Goal: Task Accomplishment & Management: Manage account settings

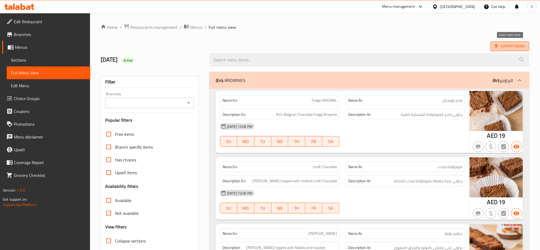
click at [510, 49] on span "Export Menu" at bounding box center [510, 46] width 30 height 7
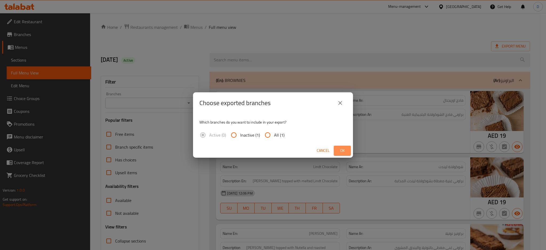
click at [346, 151] on span "Ok" at bounding box center [342, 150] width 9 height 7
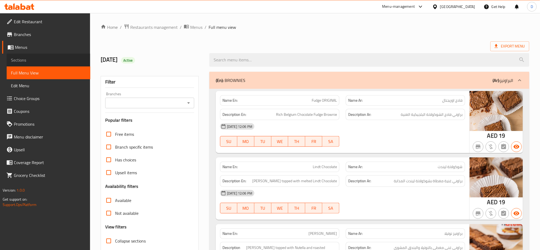
click at [67, 58] on span "Sections" at bounding box center [48, 60] width 75 height 6
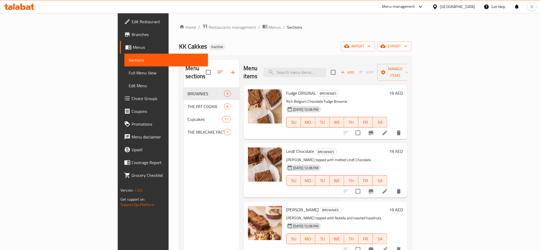
scroll to position [75, 0]
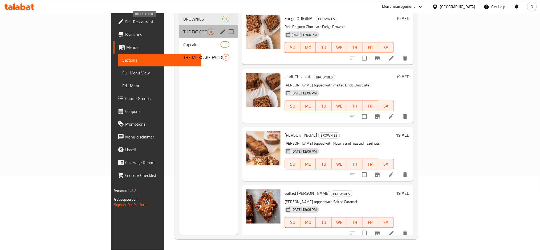
click at [183, 29] on span "THE FAT COOKIE" at bounding box center [195, 32] width 24 height 6
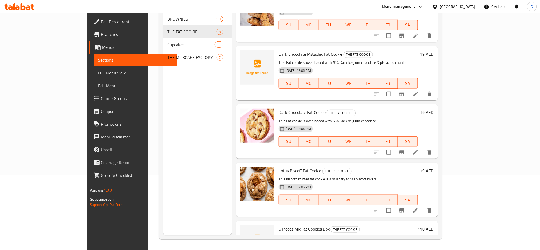
scroll to position [189, 0]
click at [293, 57] on span "Dark Chocolate Pistachio Fat Cookie" at bounding box center [311, 55] width 64 height 8
copy span "Pistachio"
click at [293, 57] on span "Dark Chocolate Pistachio Fat Cookie" at bounding box center [311, 55] width 64 height 8
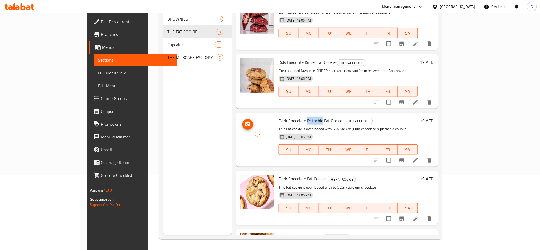
scroll to position [229, 0]
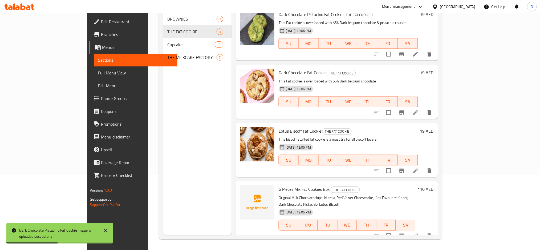
click at [279, 188] on span "6 Pieces Mix Fat Cookies Box" at bounding box center [304, 189] width 51 height 8
copy span "Mix"
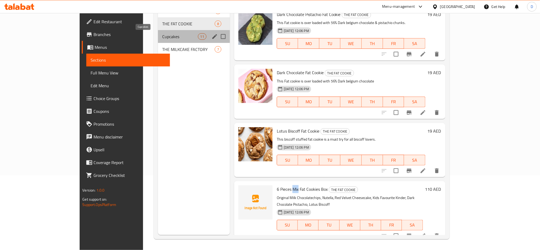
click at [162, 34] on span "Cupcakes" at bounding box center [179, 36] width 35 height 6
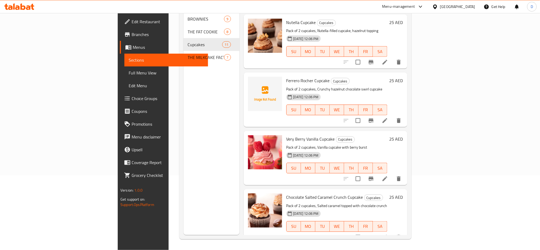
click at [287, 77] on span "Ferrero Rocher Cupcake" at bounding box center [308, 81] width 43 height 8
copy h6 "Ferrero Rocher Cupcake"
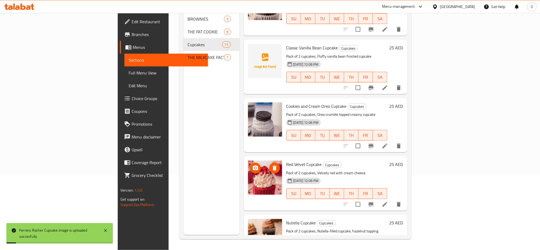
scroll to position [26, 0]
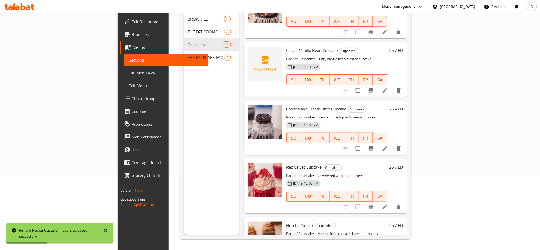
click at [287, 46] on span "Classic Vanilla Bean Cupcake" at bounding box center [313, 50] width 52 height 8
copy span "Vanilla"
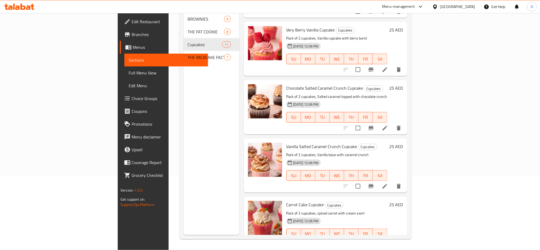
scroll to position [404, 0]
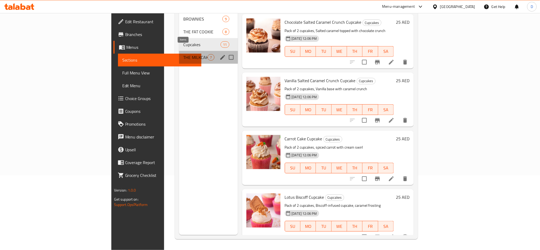
click at [208, 55] on span "7" at bounding box center [211, 57] width 6 height 5
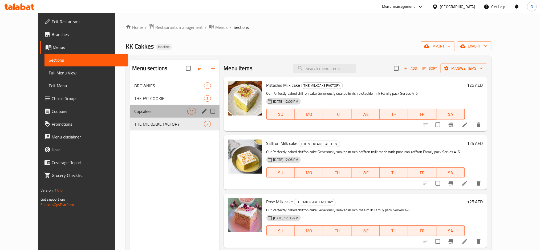
click at [155, 115] on div "Cupcakes 11" at bounding box center [174, 111] width 89 height 13
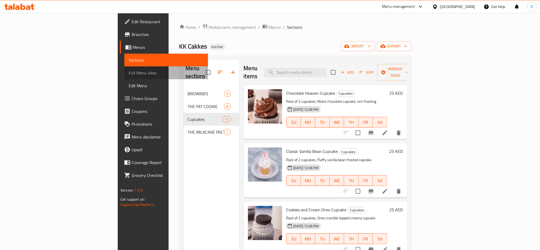
click at [125, 76] on link "Full Menu View" at bounding box center [167, 72] width 84 height 13
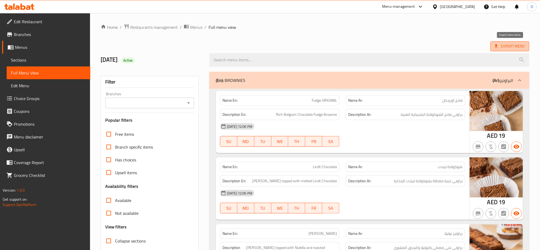
click at [500, 45] on span "Export Menu" at bounding box center [510, 46] width 30 height 7
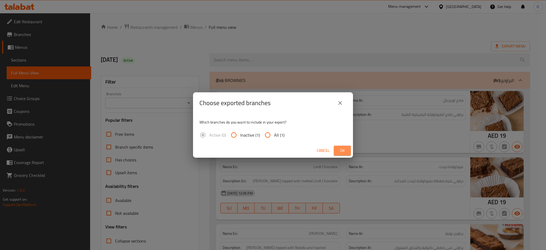
click at [346, 152] on span "Ok" at bounding box center [342, 150] width 9 height 7
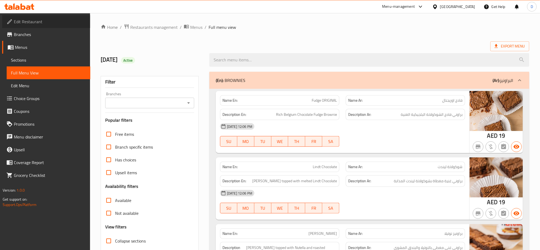
click at [66, 22] on span "Edit Restaurant" at bounding box center [50, 21] width 72 height 6
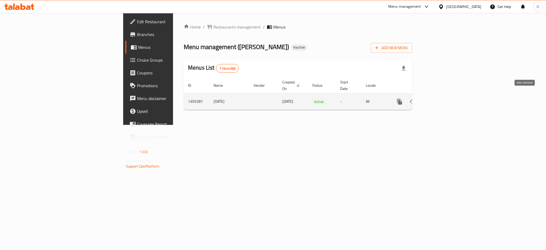
click at [441, 98] on icon "enhanced table" at bounding box center [438, 101] width 6 height 6
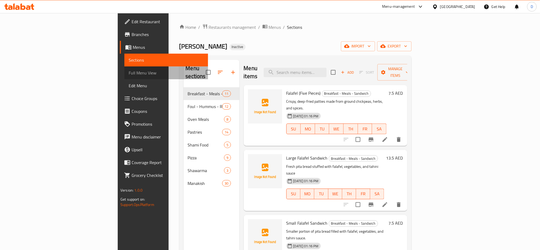
click at [125, 77] on link "Full Menu View" at bounding box center [167, 72] width 84 height 13
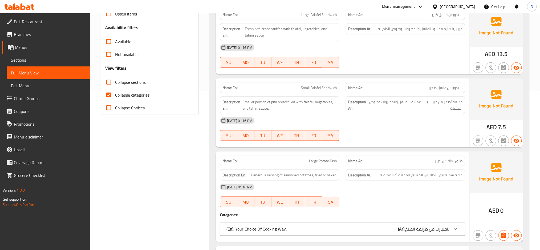
scroll to position [165, 0]
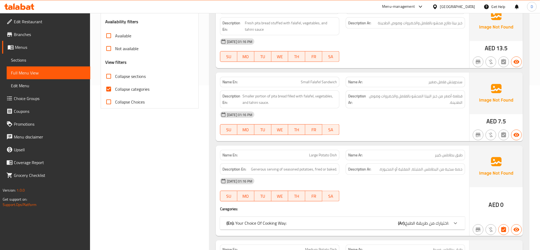
click at [143, 91] on span "Collapse categories" at bounding box center [132, 89] width 34 height 6
click at [115, 91] on input "Collapse categories" at bounding box center [108, 89] width 13 height 13
checkbox input "false"
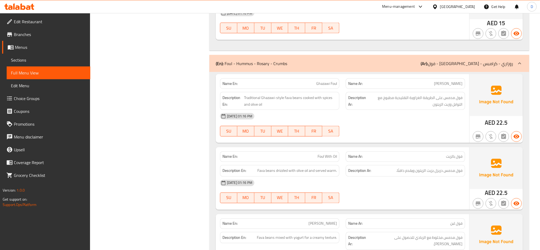
scroll to position [1025, 0]
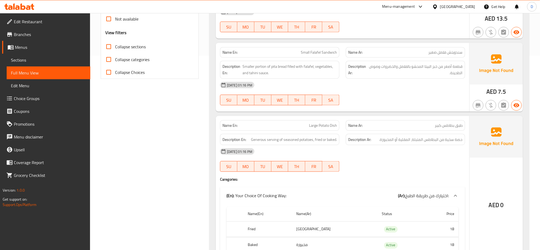
scroll to position [0, 0]
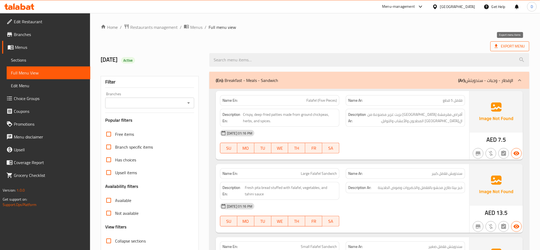
click at [506, 49] on span "Export Menu" at bounding box center [510, 46] width 30 height 7
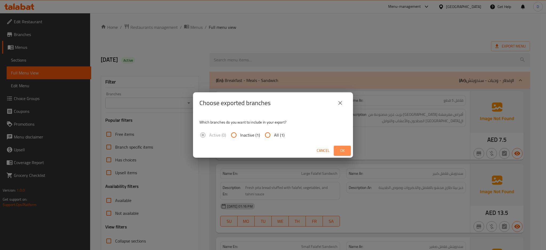
click at [346, 151] on span "Ok" at bounding box center [342, 150] width 9 height 7
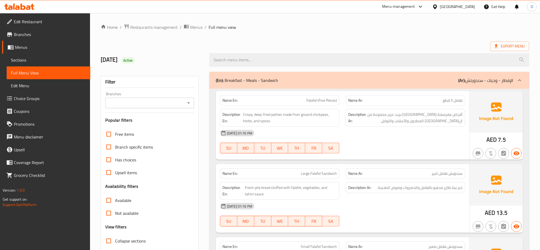
click at [364, 81] on div "(En): Breakfast - Meals - Sandwich (Ar): الإفطار - وجبات - سندويتش" at bounding box center [365, 80] width 298 height 6
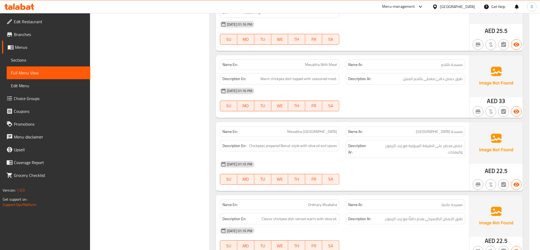
scroll to position [691, 0]
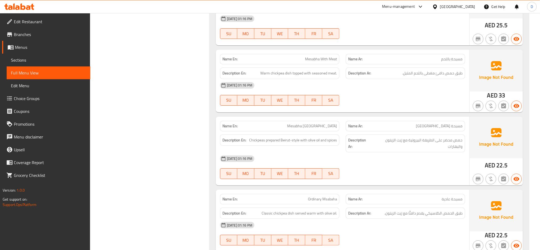
click at [446, 157] on div "12-08-2025 01:16 PM" at bounding box center [343, 158] width 252 height 13
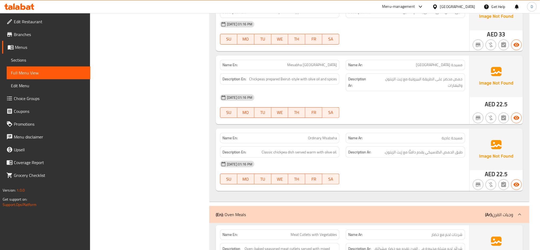
scroll to position [752, 0]
click at [438, 157] on div "12-08-2025 01:16 PM" at bounding box center [343, 163] width 252 height 13
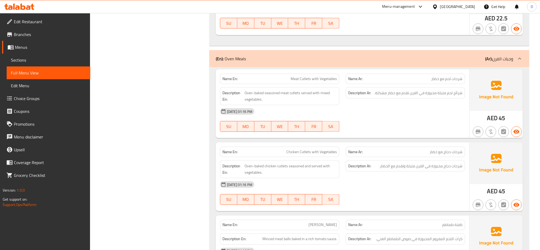
scroll to position [910, 0]
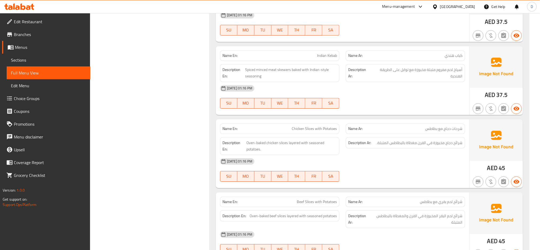
scroll to position [1311, 0]
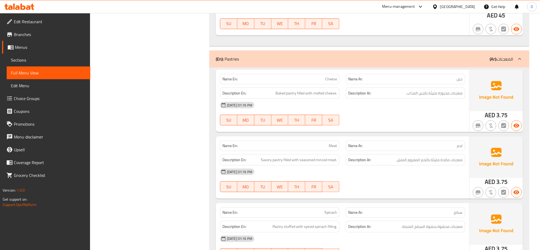
scroll to position [1529, 0]
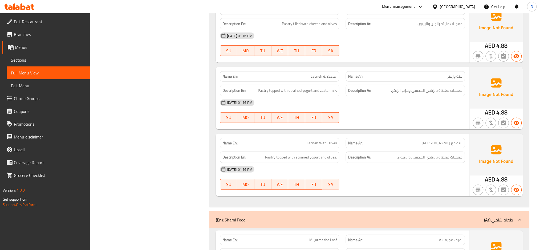
scroll to position [2325, 0]
click at [366, 170] on div "12-08-2025 01:16 PM" at bounding box center [343, 169] width 252 height 13
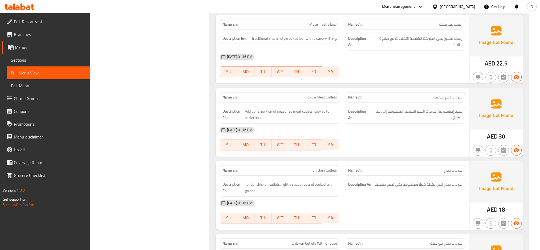
scroll to position [2541, 0]
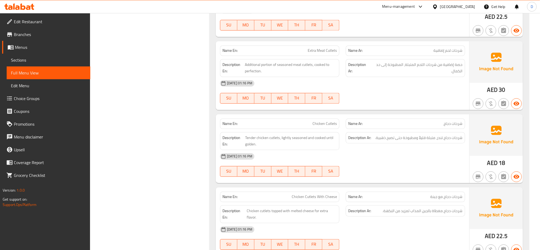
scroll to position [2614, 0]
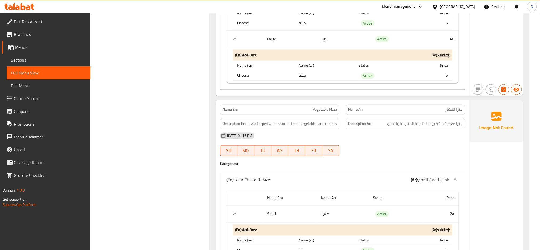
scroll to position [3225, 0]
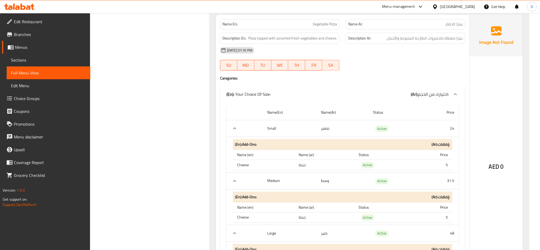
scroll to position [3309, 0]
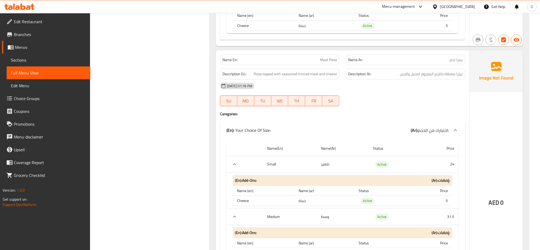
scroll to position [3555, 0]
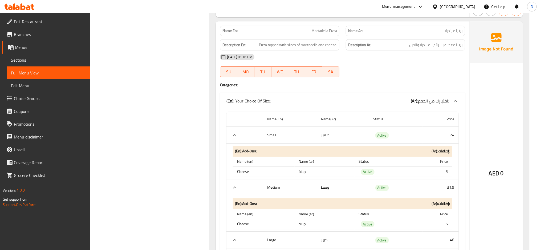
scroll to position [4149, 0]
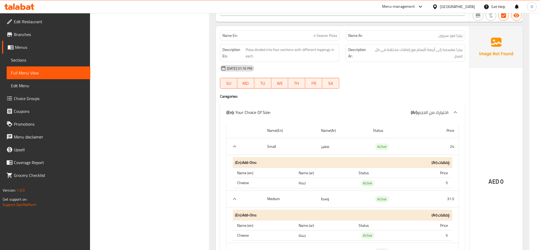
scroll to position [4426, 0]
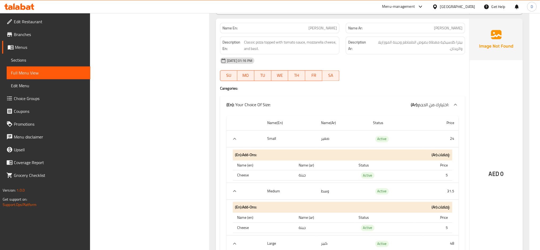
scroll to position [4719, 0]
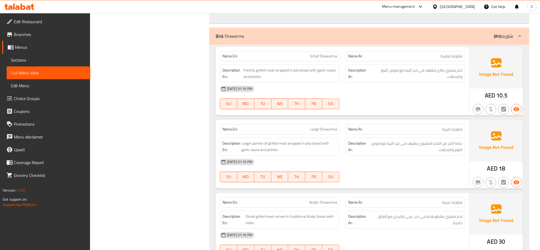
scroll to position [5565, 0]
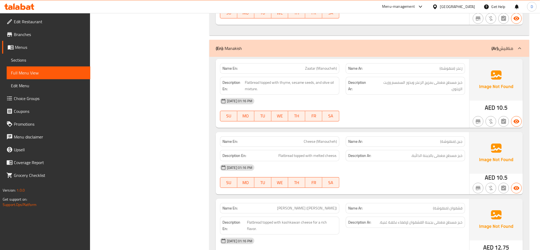
scroll to position [5802, 0]
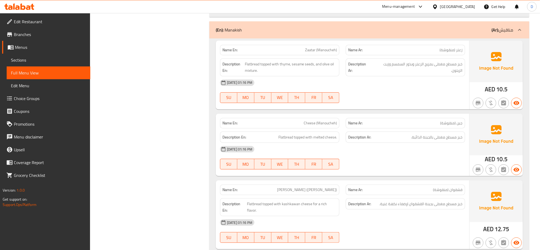
scroll to position [5827, 0]
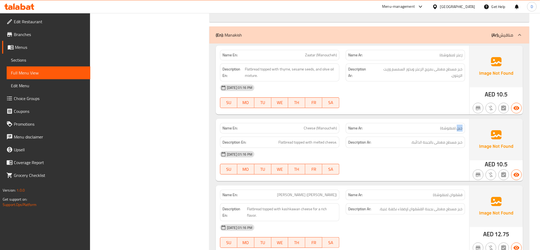
scroll to position [5816, 0]
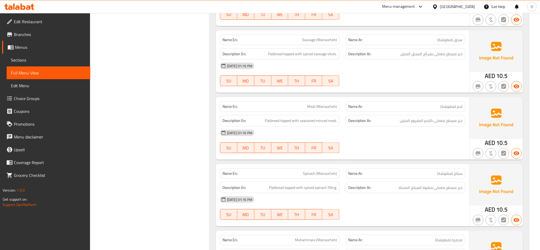
scroll to position [6039, 0]
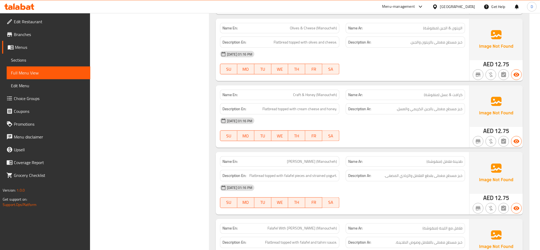
scroll to position [7593, 0]
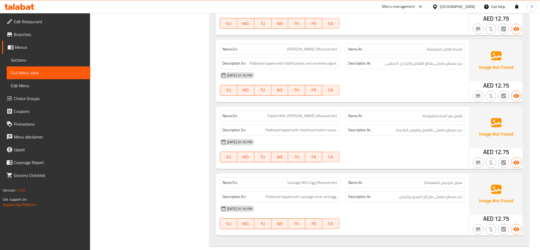
scroll to position [7655, 0]
click at [438, 203] on div "12-08-2025 01:16 PM" at bounding box center [343, 209] width 252 height 13
click at [27, 58] on span "Sections" at bounding box center [48, 60] width 75 height 6
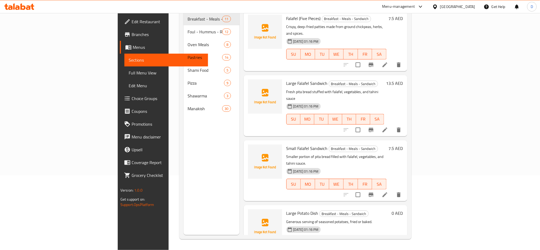
scroll to position [75, 0]
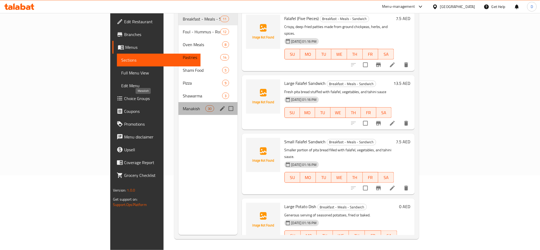
click at [183, 105] on span "Manakish" at bounding box center [194, 108] width 23 height 6
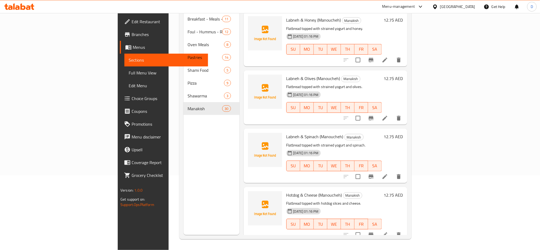
scroll to position [1511, 0]
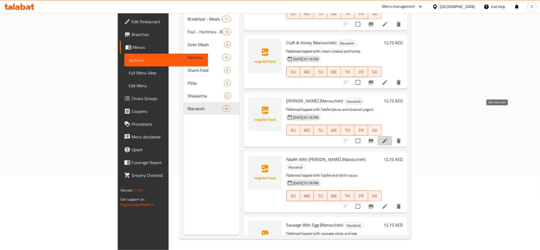
click at [388, 138] on icon at bounding box center [385, 141] width 6 height 6
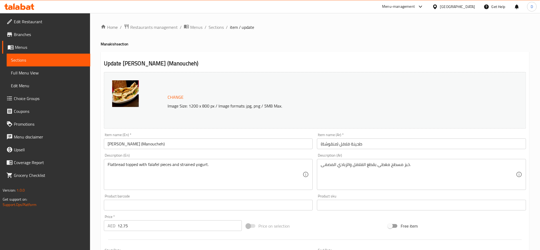
click at [245, 162] on div "Flatbread topped with falafel pieces and strained yogurt. Description (En)" at bounding box center [208, 174] width 209 height 31
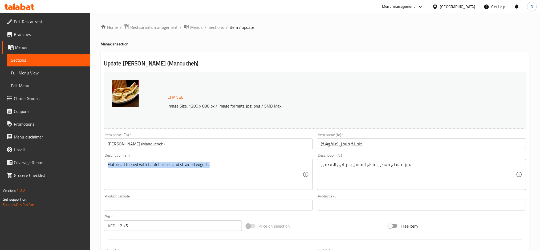
click at [245, 162] on div "Flatbread topped with falafel pieces and strained yogurt. Description (En)" at bounding box center [208, 174] width 209 height 31
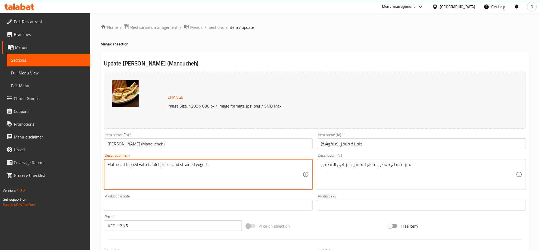
click at [234, 165] on textarea "Flatbread topped with falafel pieces and strained yogurt." at bounding box center [205, 174] width 195 height 25
paste textarea "and tahini sauce."
type textarea "Flatbread topped with falafel and tahini sauce."
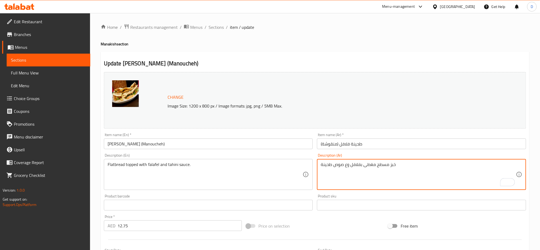
scroll to position [134, 0]
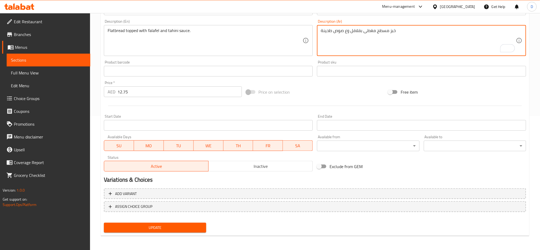
type textarea "خبز مسطح مغطى بفلافل وع صوص طحينة"
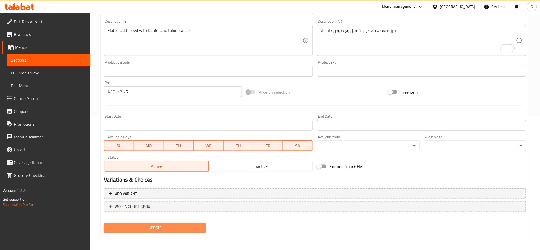
click at [193, 225] on span "Update" at bounding box center [155, 227] width 94 height 7
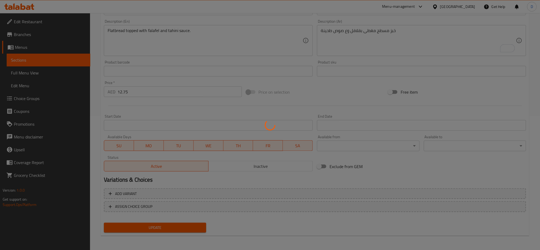
scroll to position [0, 0]
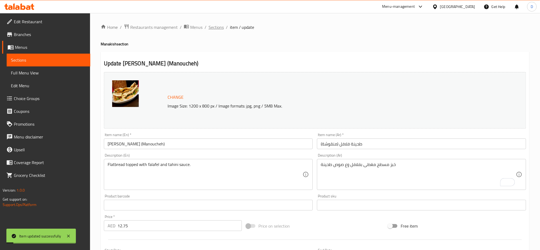
click at [218, 24] on span "Sections" at bounding box center [216, 27] width 15 height 6
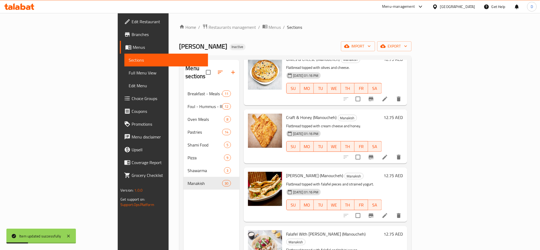
scroll to position [75, 0]
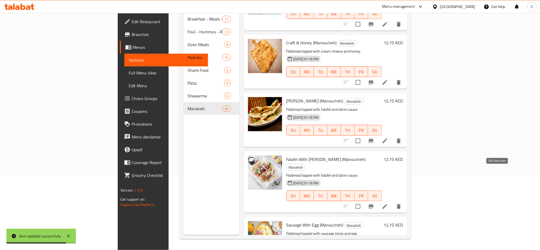
click at [388, 204] on icon at bounding box center [385, 206] width 5 height 5
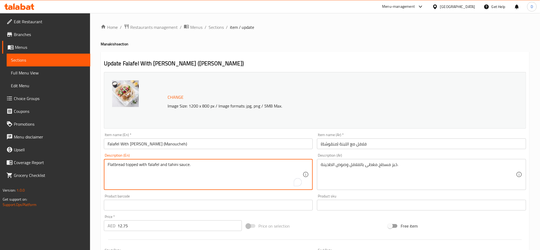
click at [225, 163] on textarea "Flatbread topped with falafel and tahini sauce." at bounding box center [205, 174] width 195 height 25
paste textarea "pieces and strained yogurt."
type textarea "Flatbread topped with falafel pieces and strained yogurt."
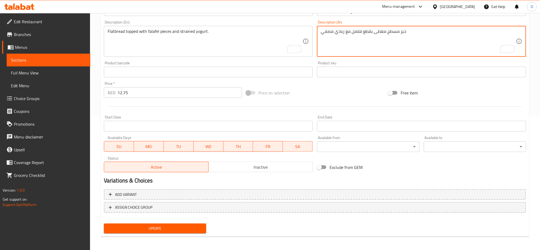
scroll to position [134, 0]
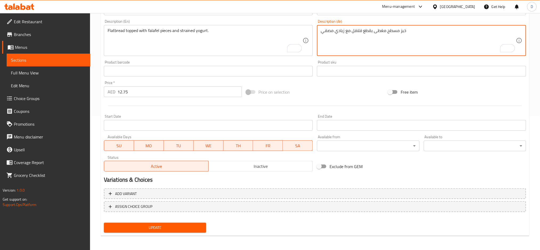
type textarea "خبز مسطح مغطى بقطع فلافل مع زبادي مصفي"
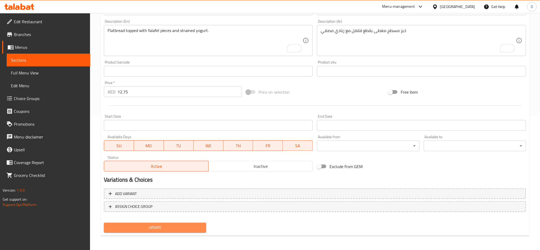
click at [195, 225] on span "Update" at bounding box center [155, 227] width 94 height 7
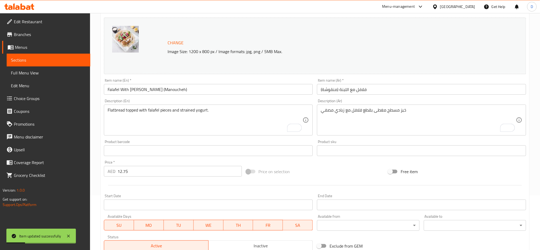
scroll to position [52, 0]
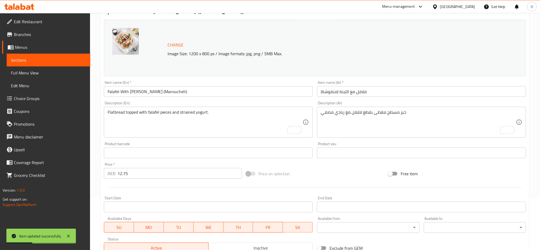
click at [195, 94] on input "Falafel With Labaneh (Manoucheh)" at bounding box center [208, 91] width 209 height 11
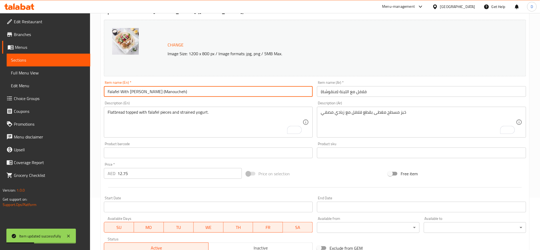
click at [195, 94] on input "Falafel With Labaneh (Manoucheh)" at bounding box center [208, 91] width 209 height 11
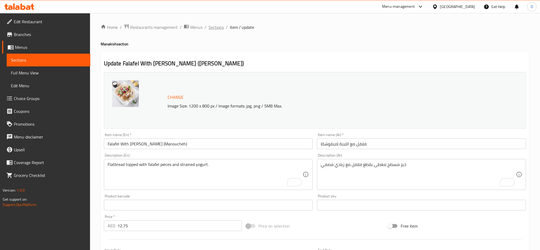
click at [215, 30] on span "Sections" at bounding box center [216, 27] width 15 height 6
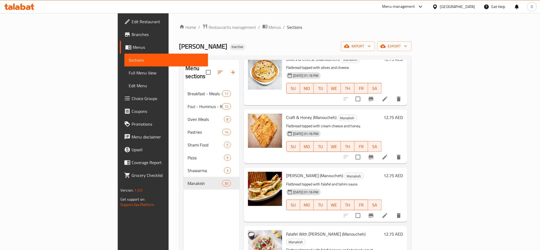
scroll to position [75, 0]
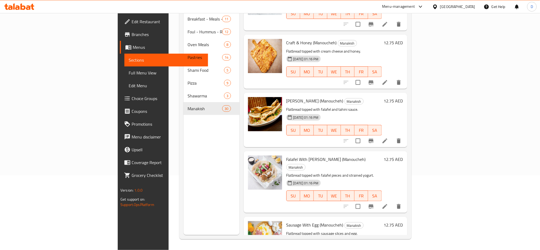
click at [290, 97] on span "Tahini Falafel (Manoucheh)" at bounding box center [315, 101] width 57 height 8
copy h6 "Tahini Falafel (Manoucheh)"
click at [129, 71] on span "Full Menu View" at bounding box center [166, 73] width 75 height 6
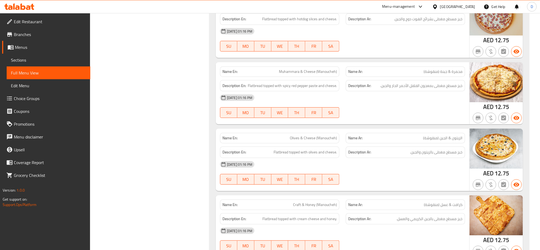
scroll to position [6760, 0]
